Goal: Find specific page/section: Find specific page/section

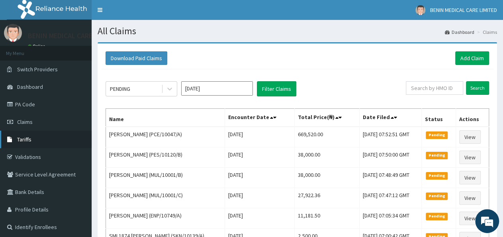
click at [11, 140] on icon at bounding box center [11, 140] width 8 height 6
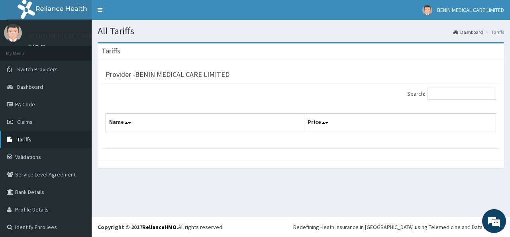
click at [22, 136] on span "Tariffs" at bounding box center [24, 139] width 14 height 7
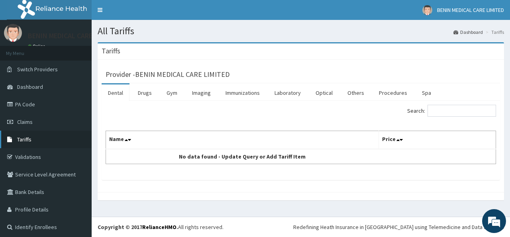
click at [29, 143] on span "Tariffs" at bounding box center [24, 139] width 14 height 7
click at [388, 91] on link "Procedures" at bounding box center [393, 93] width 41 height 17
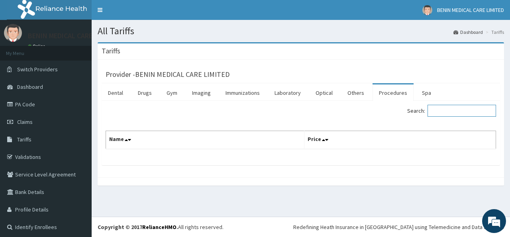
click at [434, 110] on input "Search:" at bounding box center [462, 111] width 69 height 12
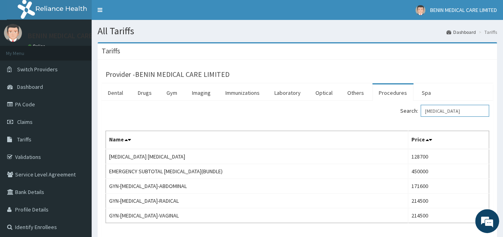
drag, startPoint x: 464, startPoint y: 106, endPoint x: 144, endPoint y: 127, distance: 321.6
click at [421, 117] on input "[MEDICAL_DATA]" at bounding box center [455, 111] width 69 height 12
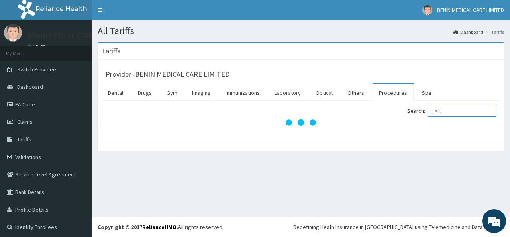
drag, startPoint x: 444, startPoint y: 113, endPoint x: 254, endPoint y: 110, distance: 190.6
click at [428, 110] on input "TAH" at bounding box center [462, 111] width 69 height 12
paste input "+ BSO +/- RESECTION AND ANASTOMOSIS + ADHESIOLYSIS"
drag, startPoint x: 484, startPoint y: 109, endPoint x: 275, endPoint y: 136, distance: 210.7
click at [428, 117] on input "TAH + BSO +/- RESECTION AND ANASTOMOSIS + ADHESIOLYSIS" at bounding box center [462, 111] width 69 height 12
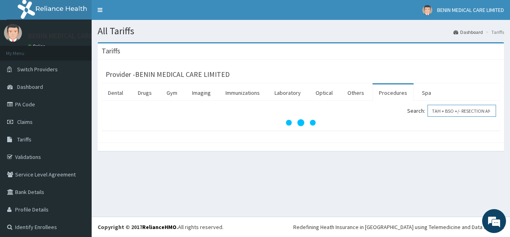
type input "TAH + BSO +/- RESECTION AND ANASTOMOSIS + ADHESIOLYSIS"
click at [379, 118] on div "Search: TAH + BSO +/- RESECTION AND ANASTOMOSIS + ADHESIOLYSIS" at bounding box center [401, 112] width 189 height 14
drag, startPoint x: 432, startPoint y: 112, endPoint x: 510, endPoint y: 113, distance: 78.1
click at [496, 113] on input "TAH + BSO +/- RESECTION AND ANASTOMOSIS + ADHESIOLYSIS" at bounding box center [462, 111] width 69 height 12
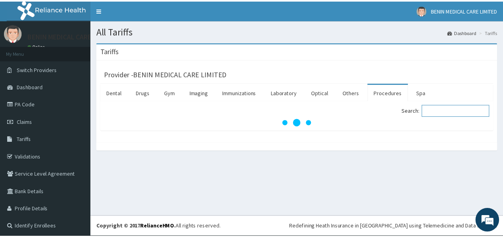
scroll to position [0, 0]
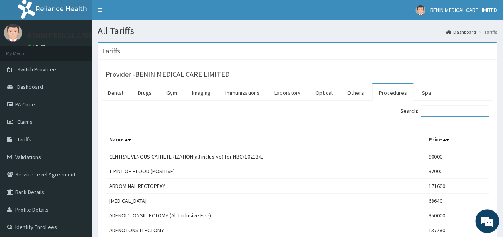
click at [434, 111] on input "Search:" at bounding box center [455, 111] width 69 height 12
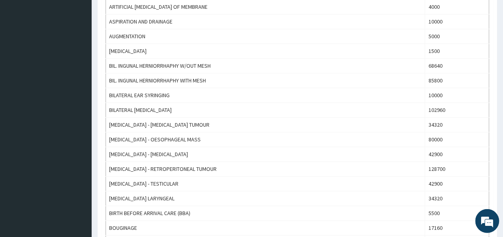
scroll to position [731, 0]
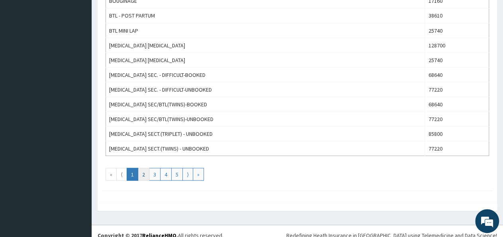
click at [138, 168] on link "2" at bounding box center [144, 174] width 12 height 13
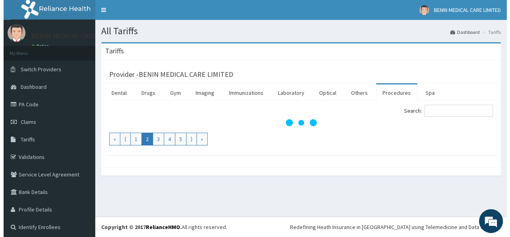
scroll to position [0, 0]
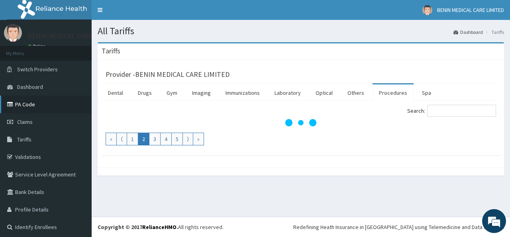
click at [22, 102] on link "PA Code" at bounding box center [46, 105] width 92 height 18
